Goal: Task Accomplishment & Management: Use online tool/utility

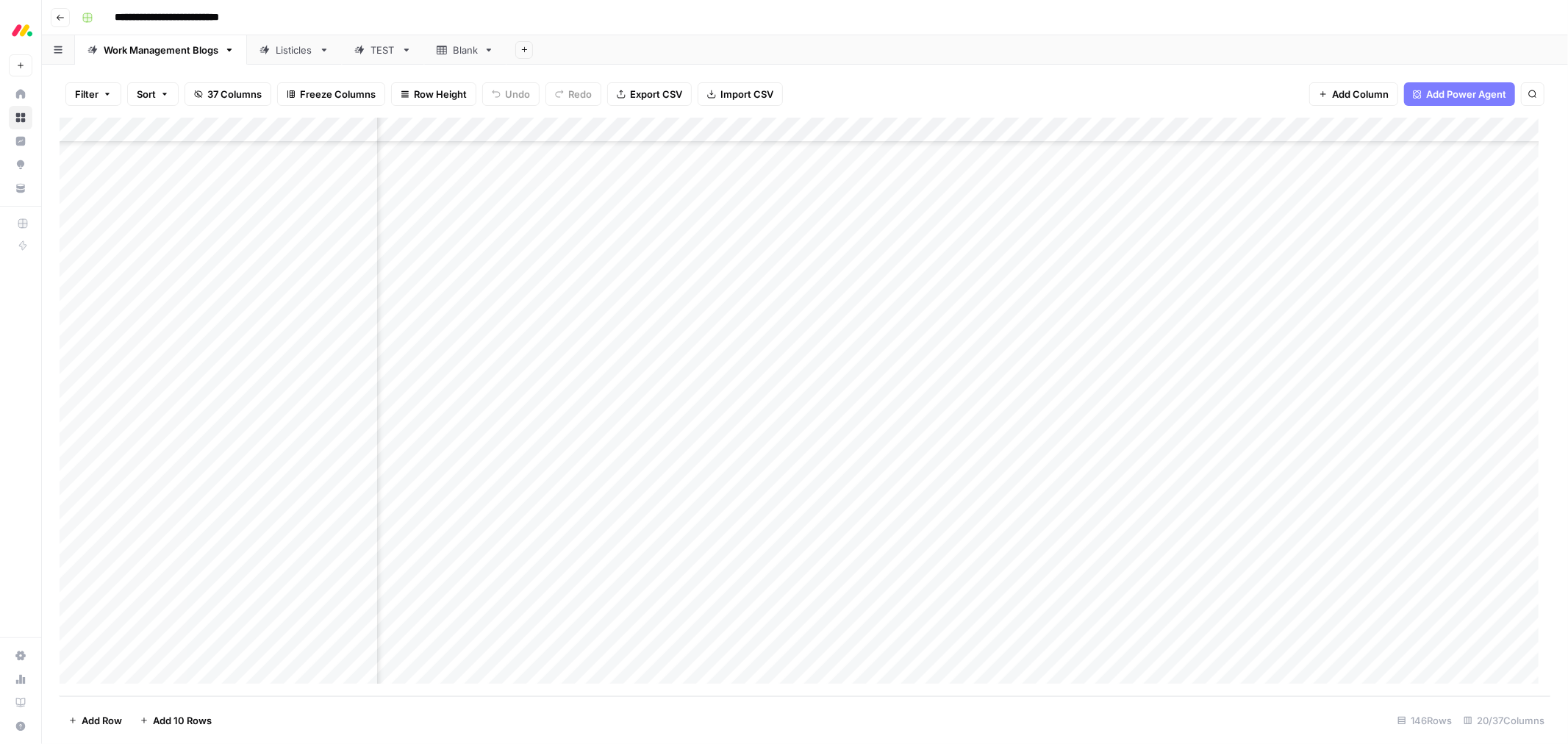
click at [1356, 346] on div "Add Column" at bounding box center [805, 407] width 1491 height 578
click at [1349, 371] on div "Add Column" at bounding box center [805, 407] width 1491 height 578
click at [1351, 397] on div "Add Column" at bounding box center [805, 407] width 1491 height 578
click at [1349, 421] on div "Add Column" at bounding box center [805, 407] width 1491 height 578
click at [1348, 444] on div "Add Column" at bounding box center [805, 407] width 1491 height 578
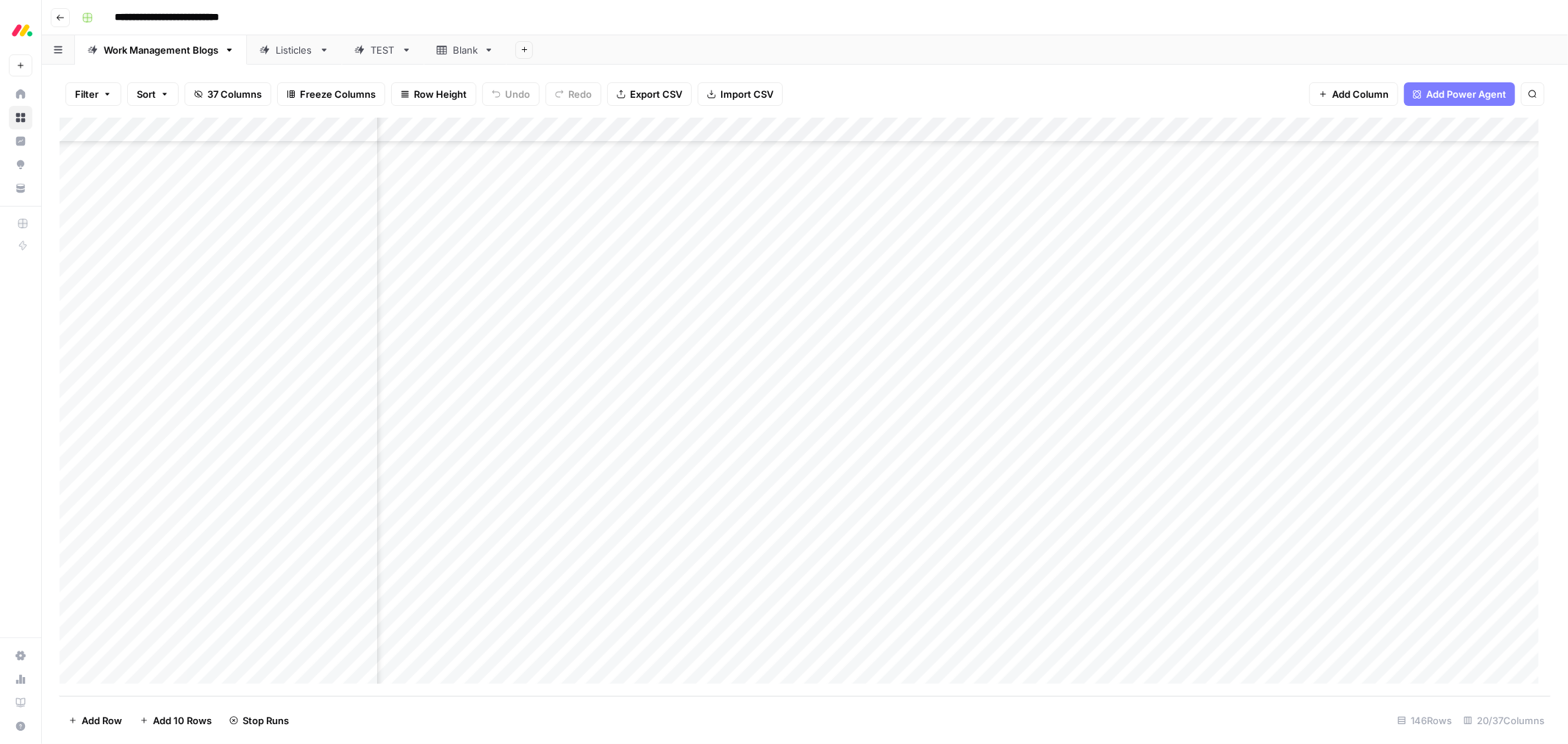
click at [1348, 472] on div "Add Column" at bounding box center [805, 407] width 1491 height 578
click at [1349, 498] on div "Add Column" at bounding box center [805, 407] width 1491 height 578
click at [1353, 523] on div "Add Column" at bounding box center [805, 407] width 1491 height 578
click at [1349, 546] on div "Add Column" at bounding box center [805, 407] width 1491 height 578
click at [1353, 578] on div "Add Column" at bounding box center [805, 407] width 1491 height 578
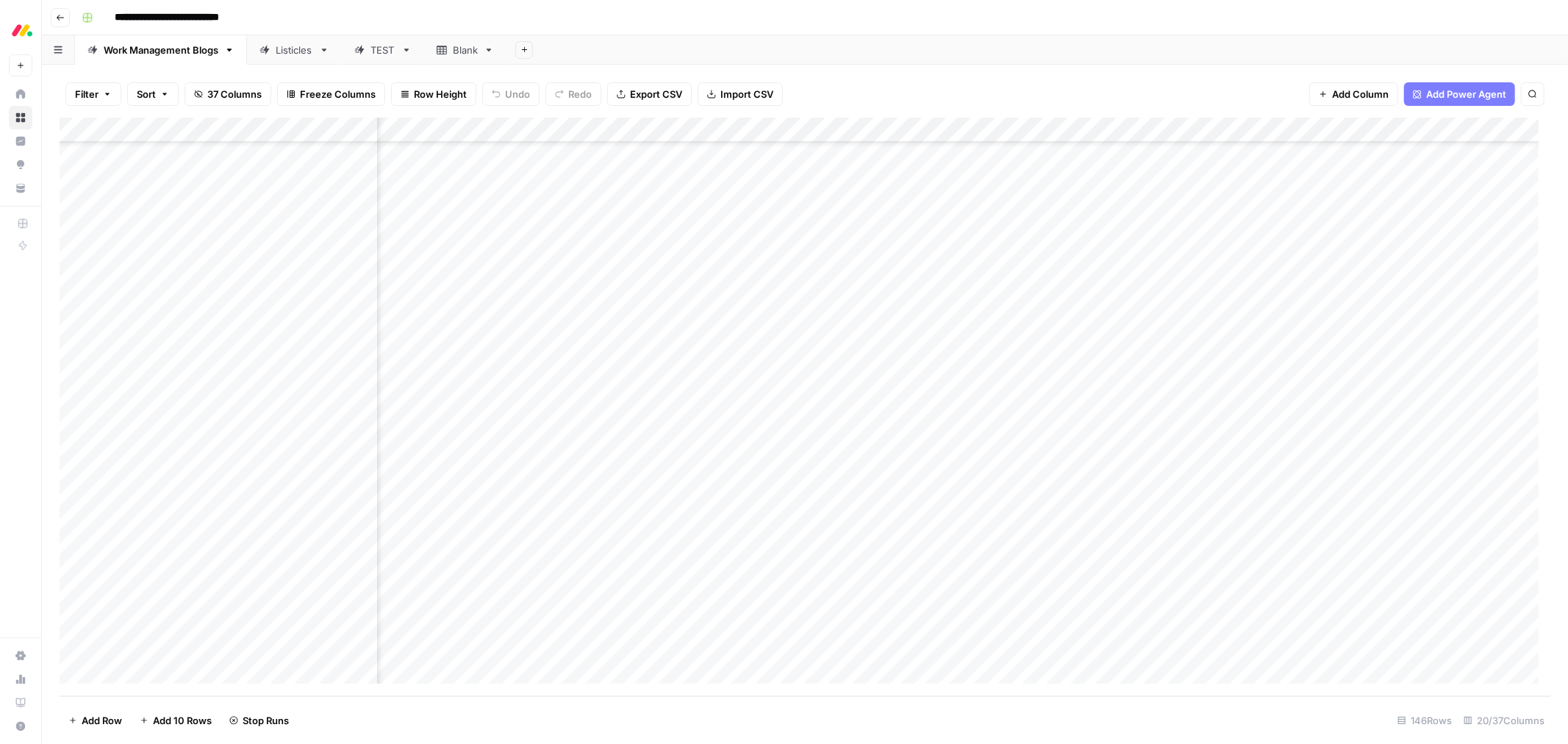
click at [1358, 597] on div "Add Column" at bounding box center [805, 407] width 1491 height 578
click at [1353, 627] on div "Add Column" at bounding box center [805, 407] width 1491 height 578
click at [1355, 652] on div "Add Column" at bounding box center [805, 407] width 1491 height 578
click at [1353, 421] on div "Add Column" at bounding box center [805, 407] width 1491 height 578
